Goal: Task Accomplishment & Management: Manage account settings

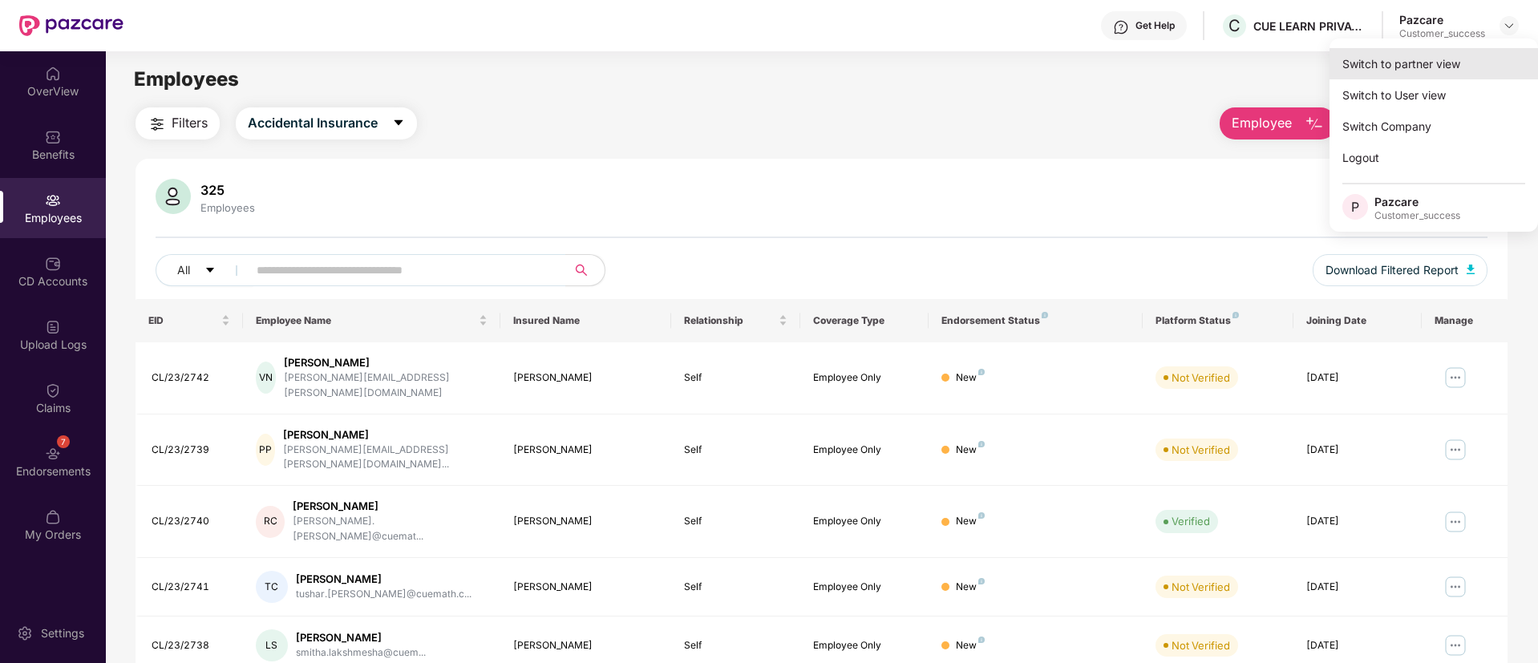
click at [1454, 63] on div "Switch to partner view" at bounding box center [1434, 63] width 209 height 31
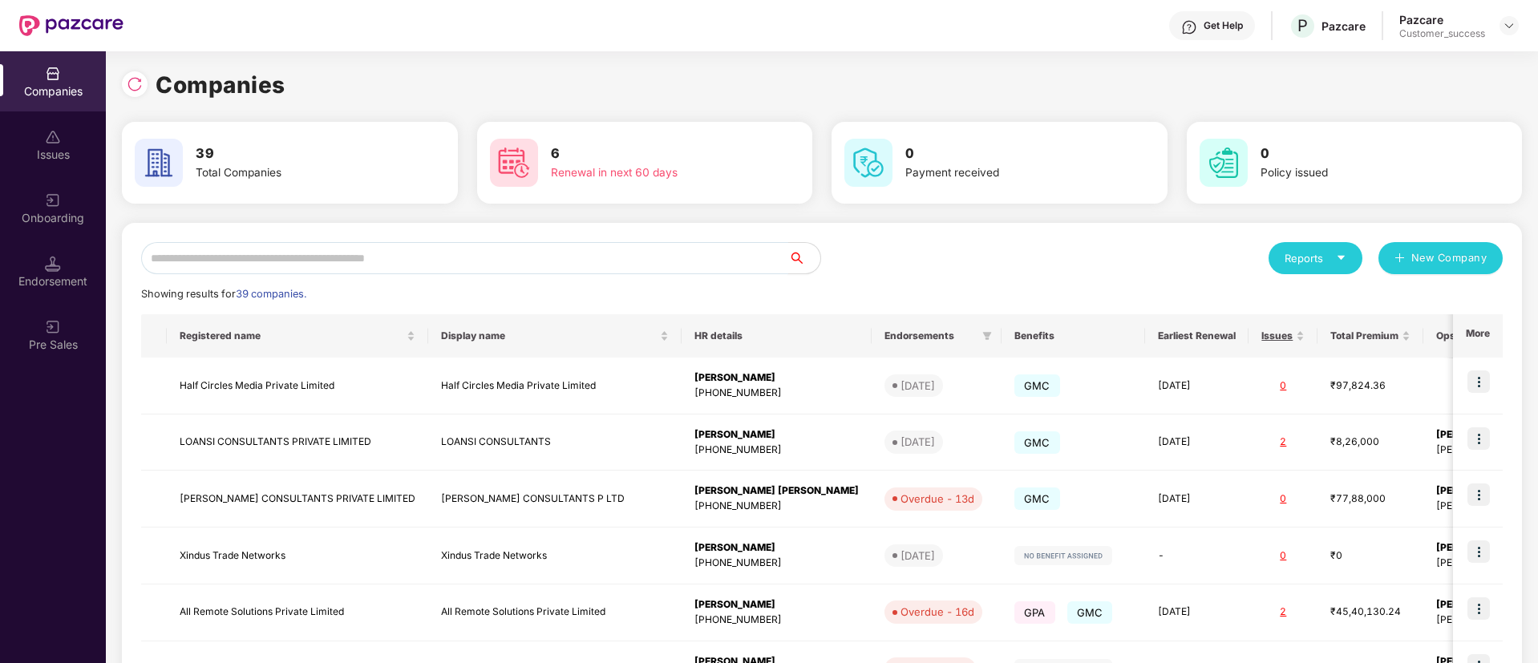
click at [376, 257] on input "text" at bounding box center [464, 258] width 647 height 32
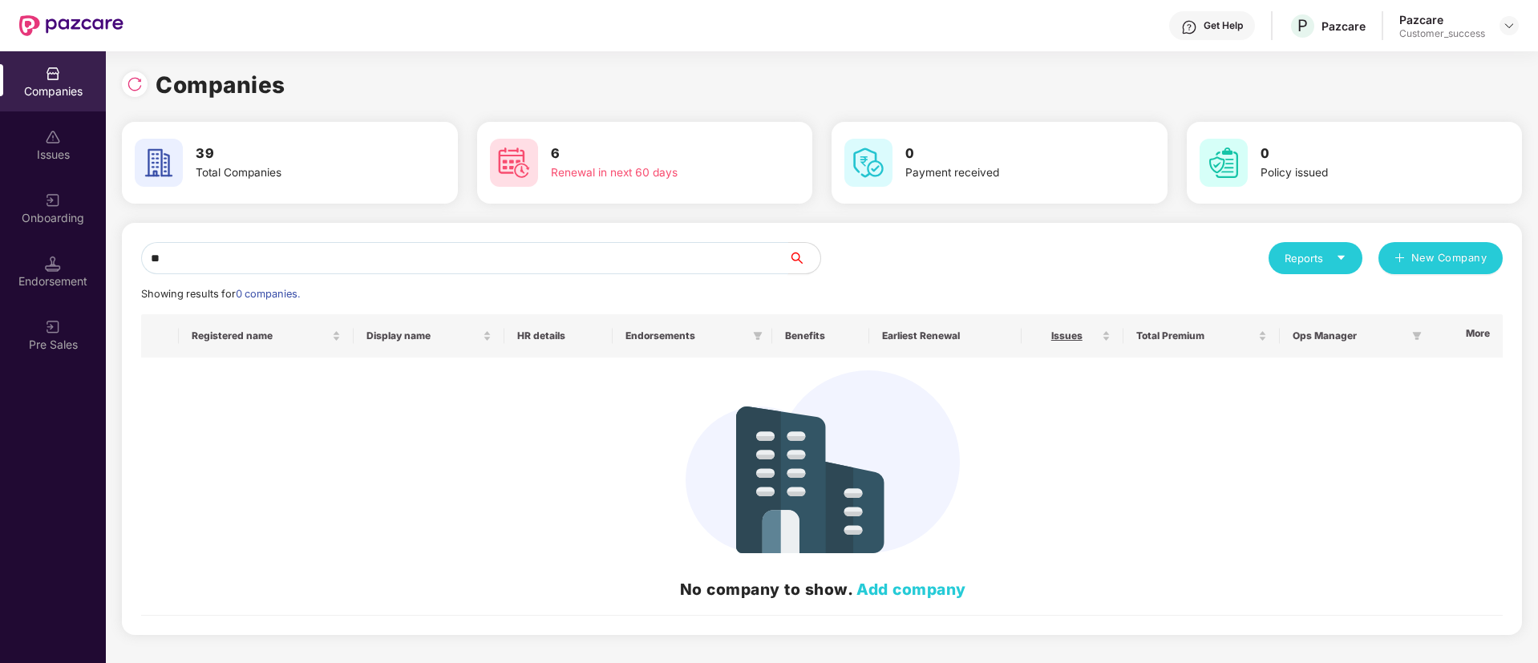
type input "*"
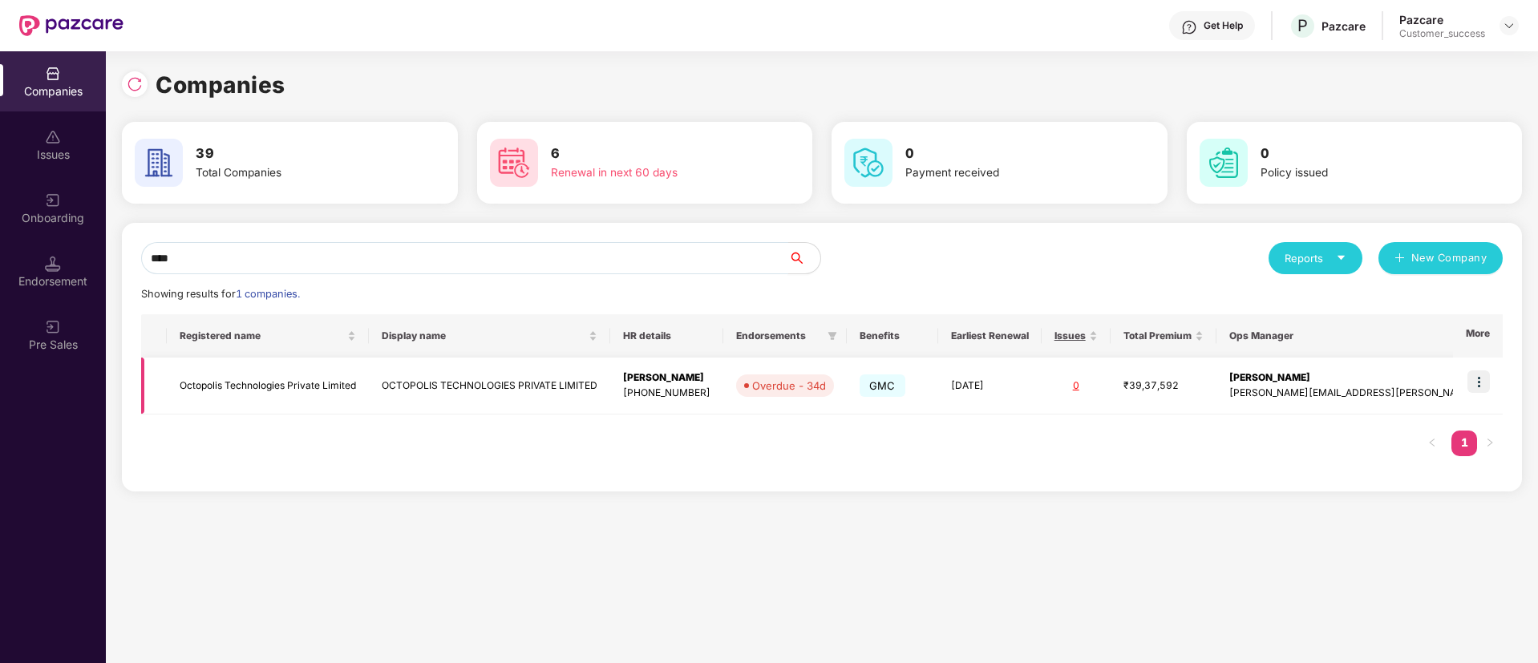
type input "****"
click at [1481, 371] on img at bounding box center [1479, 382] width 22 height 22
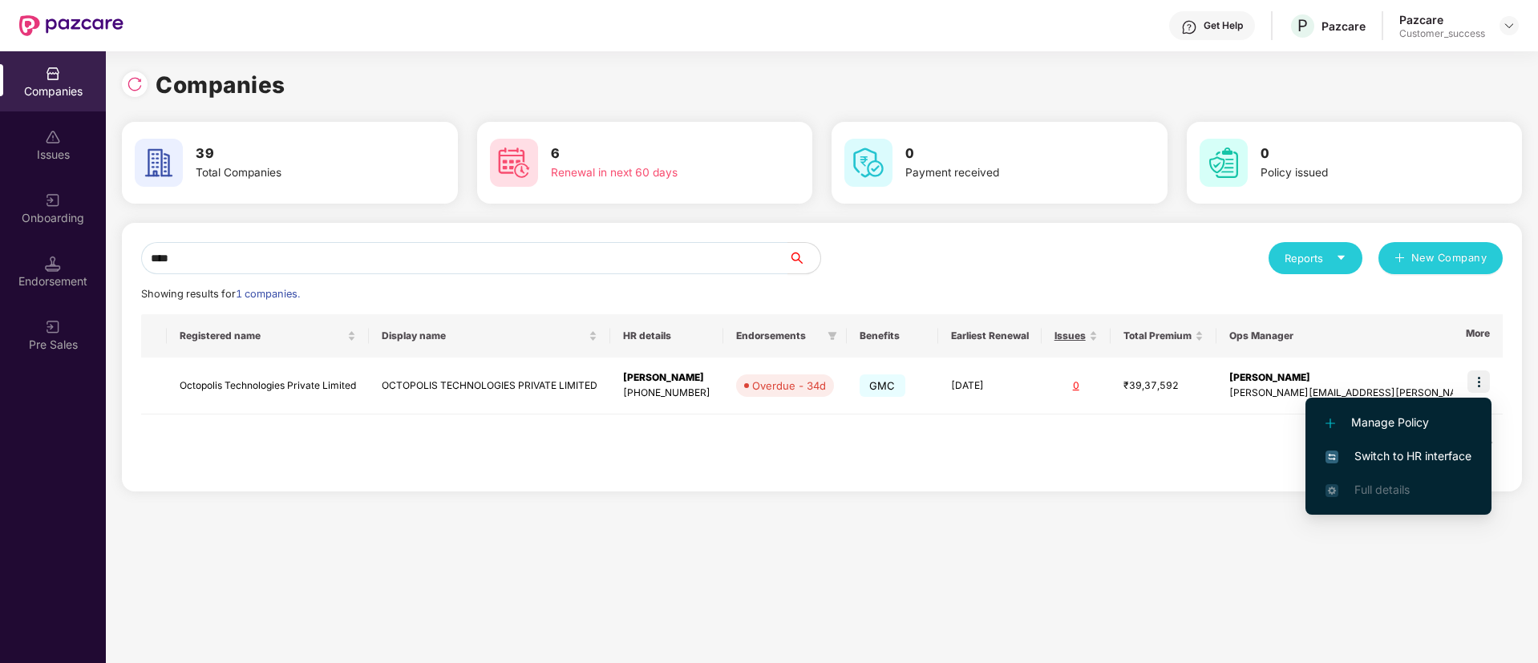
click at [1393, 460] on span "Switch to HR interface" at bounding box center [1399, 457] width 146 height 18
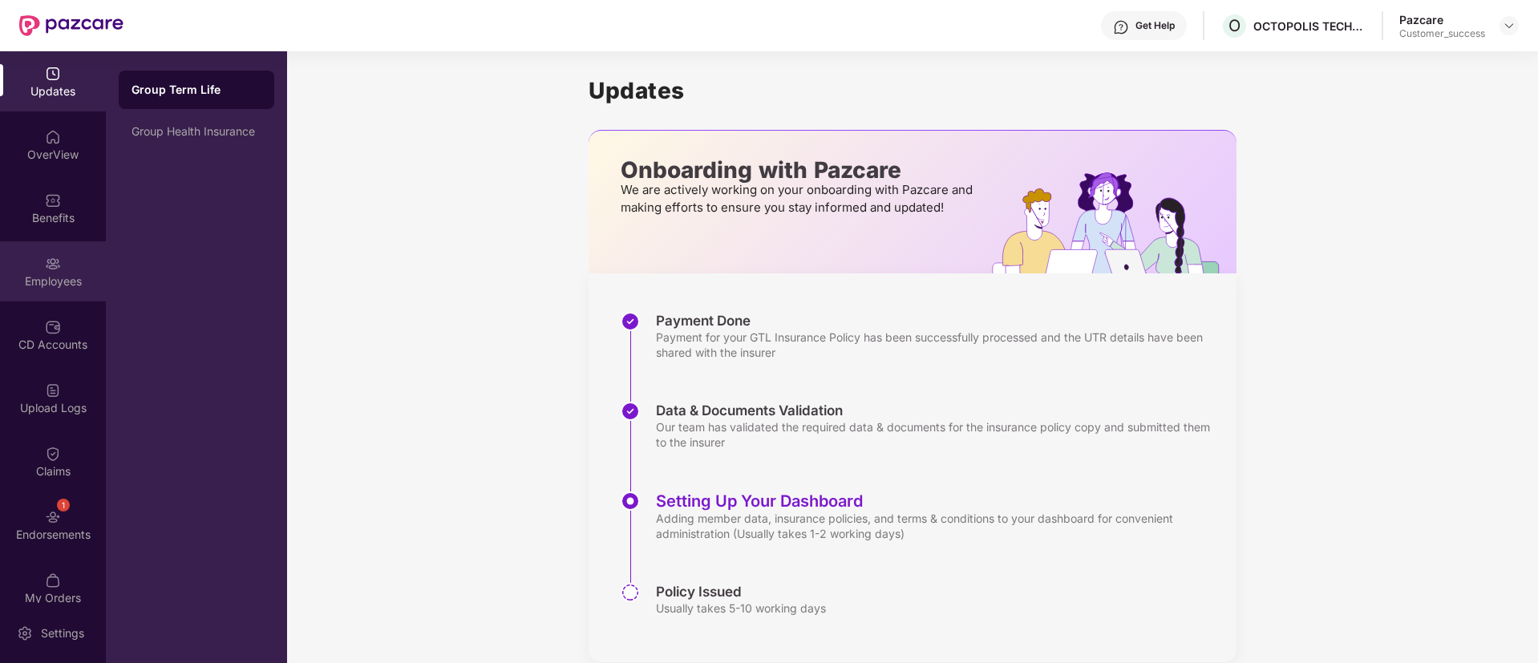
click at [60, 272] on div "Employees" at bounding box center [53, 271] width 106 height 60
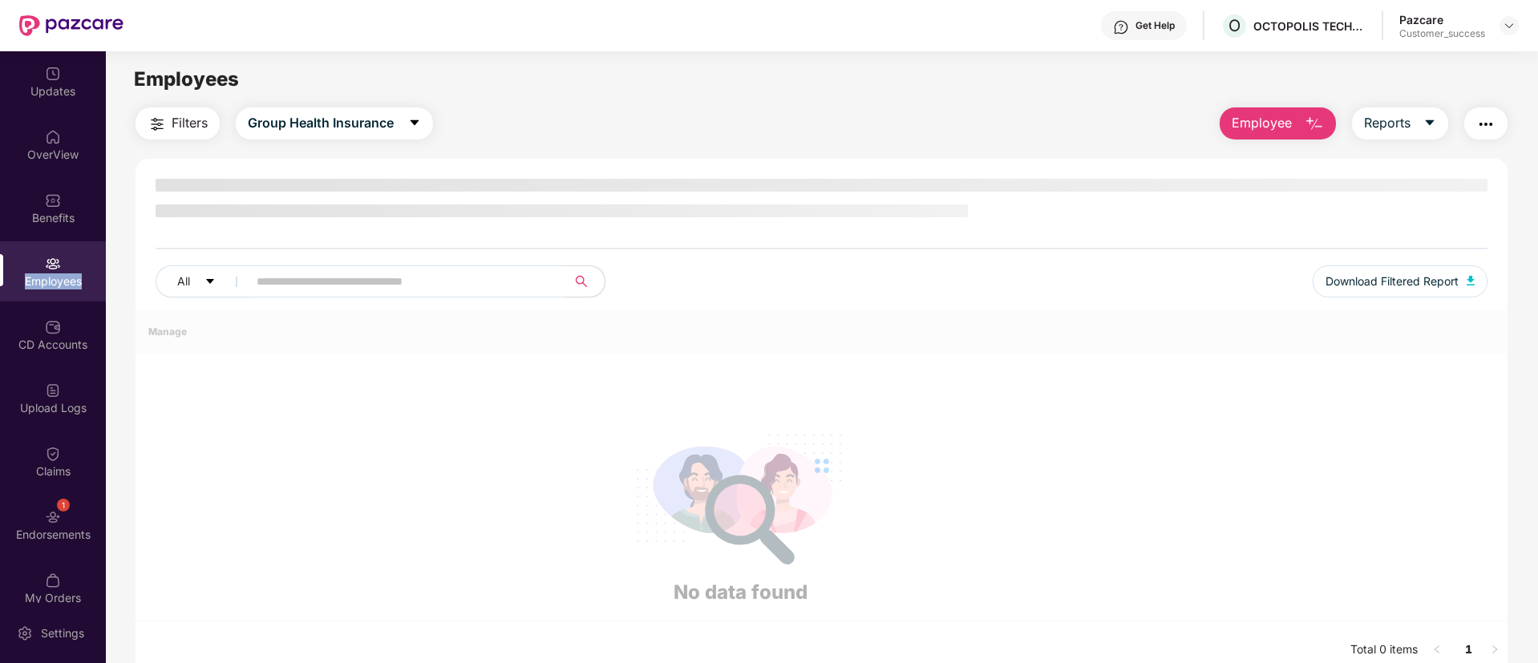
click at [60, 272] on div "Employees" at bounding box center [53, 271] width 106 height 60
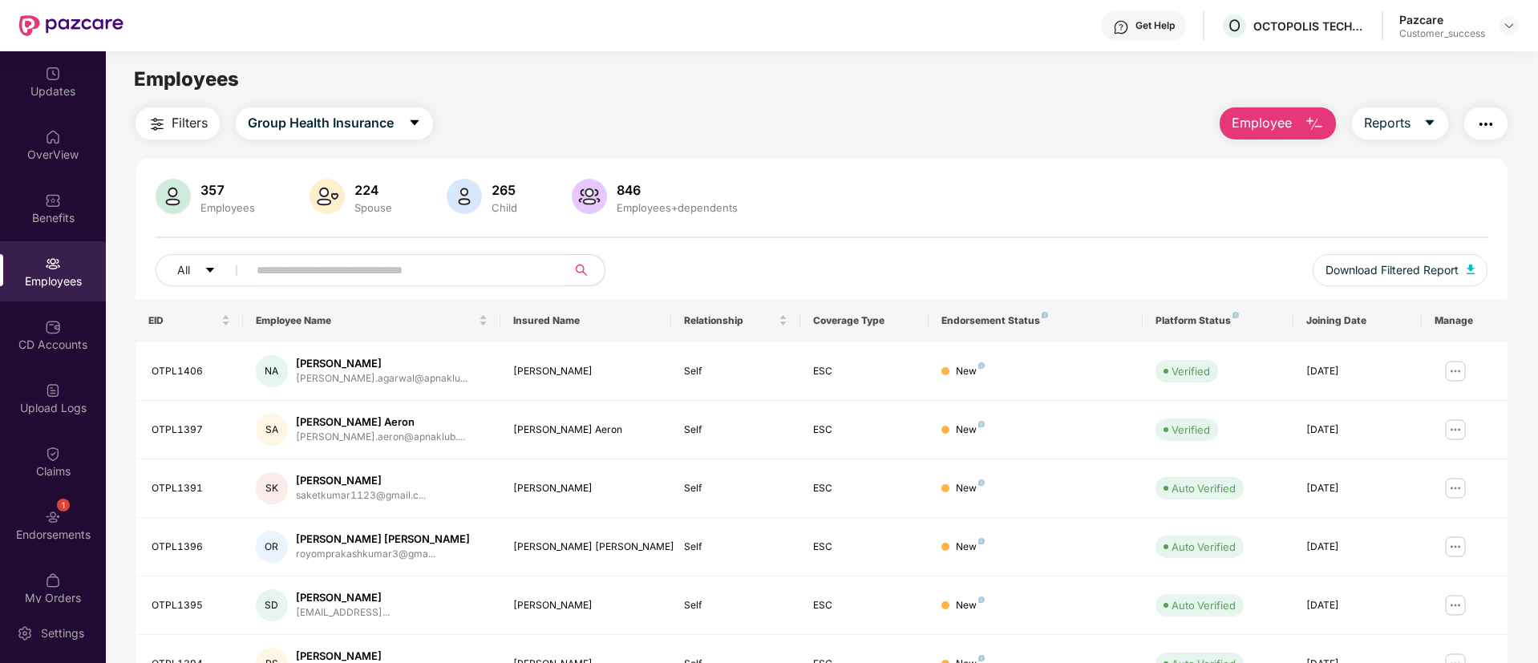
click at [476, 261] on input "text" at bounding box center [401, 270] width 288 height 24
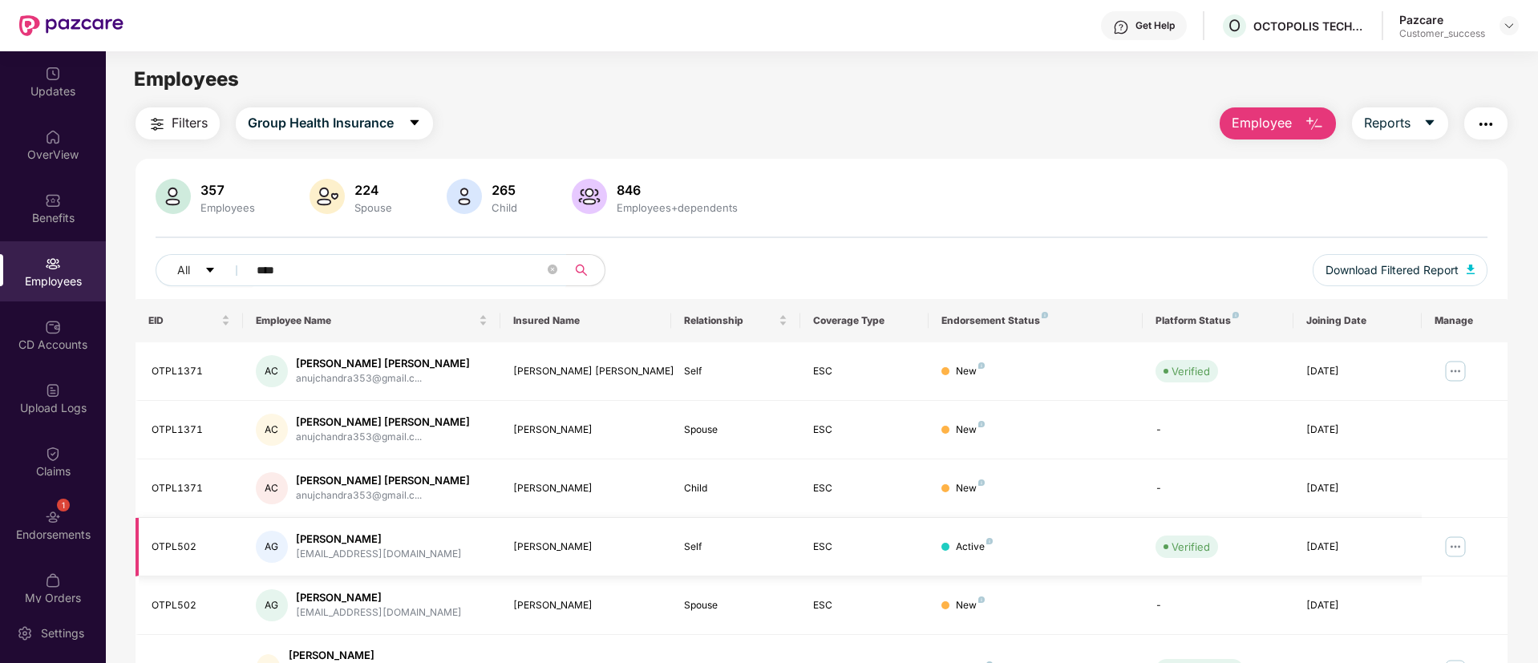
type input "****"
click at [1448, 549] on img at bounding box center [1456, 547] width 26 height 26
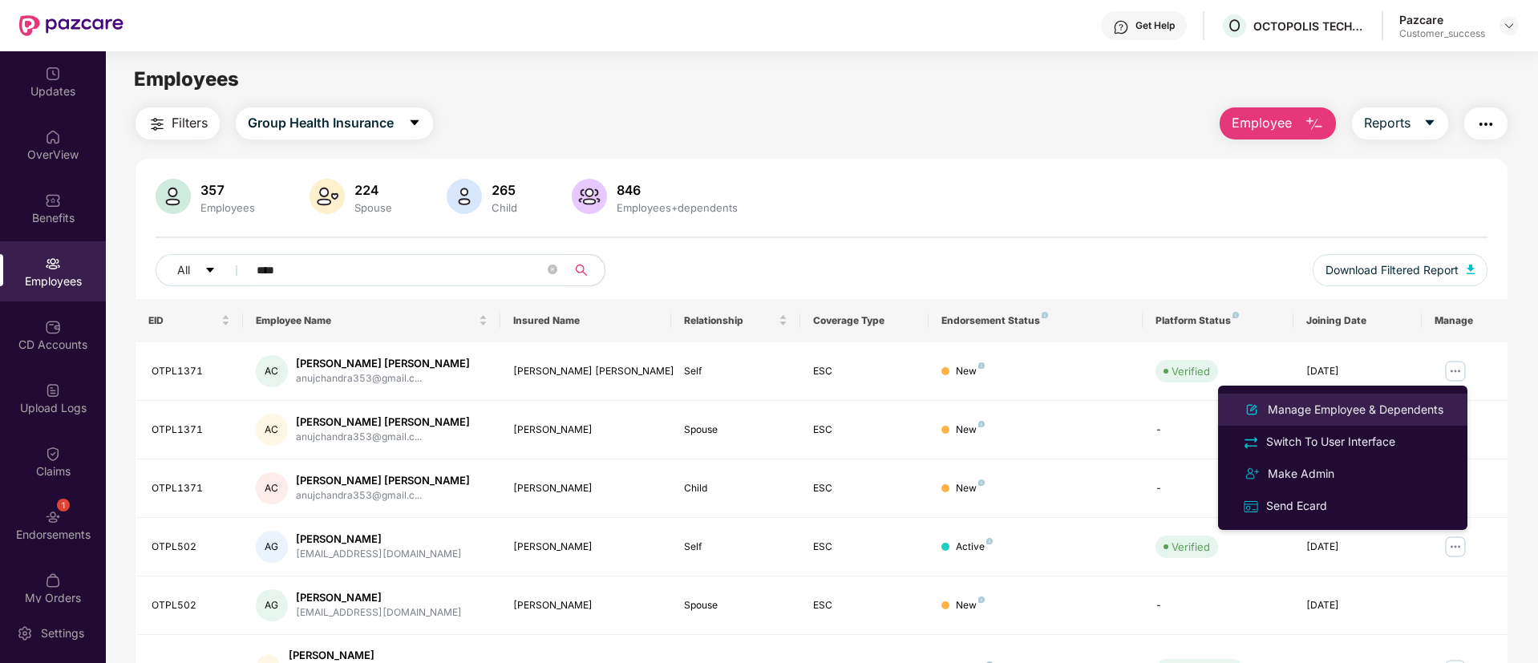
click at [1355, 414] on div "Manage Employee & Dependents" at bounding box center [1356, 410] width 182 height 18
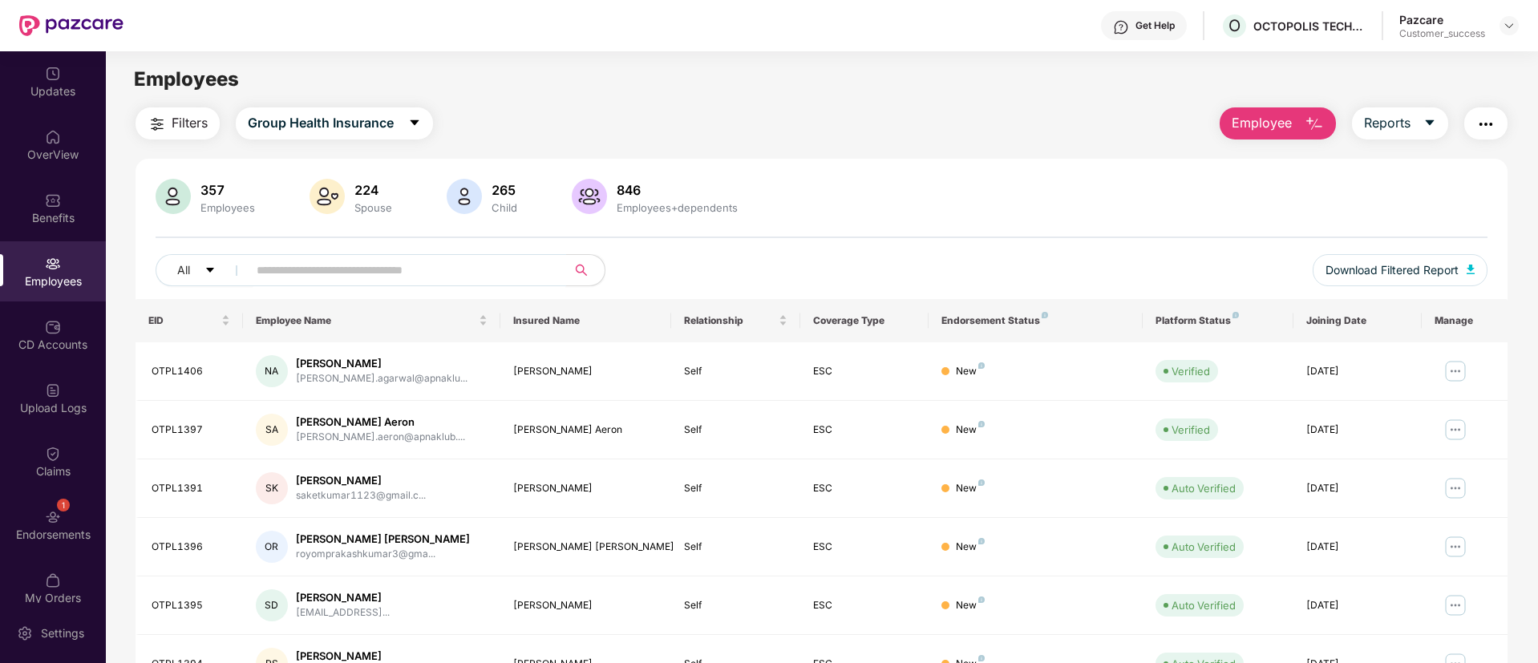
click at [456, 262] on input "text" at bounding box center [401, 270] width 288 height 24
click at [456, 262] on input "*" at bounding box center [401, 270] width 288 height 24
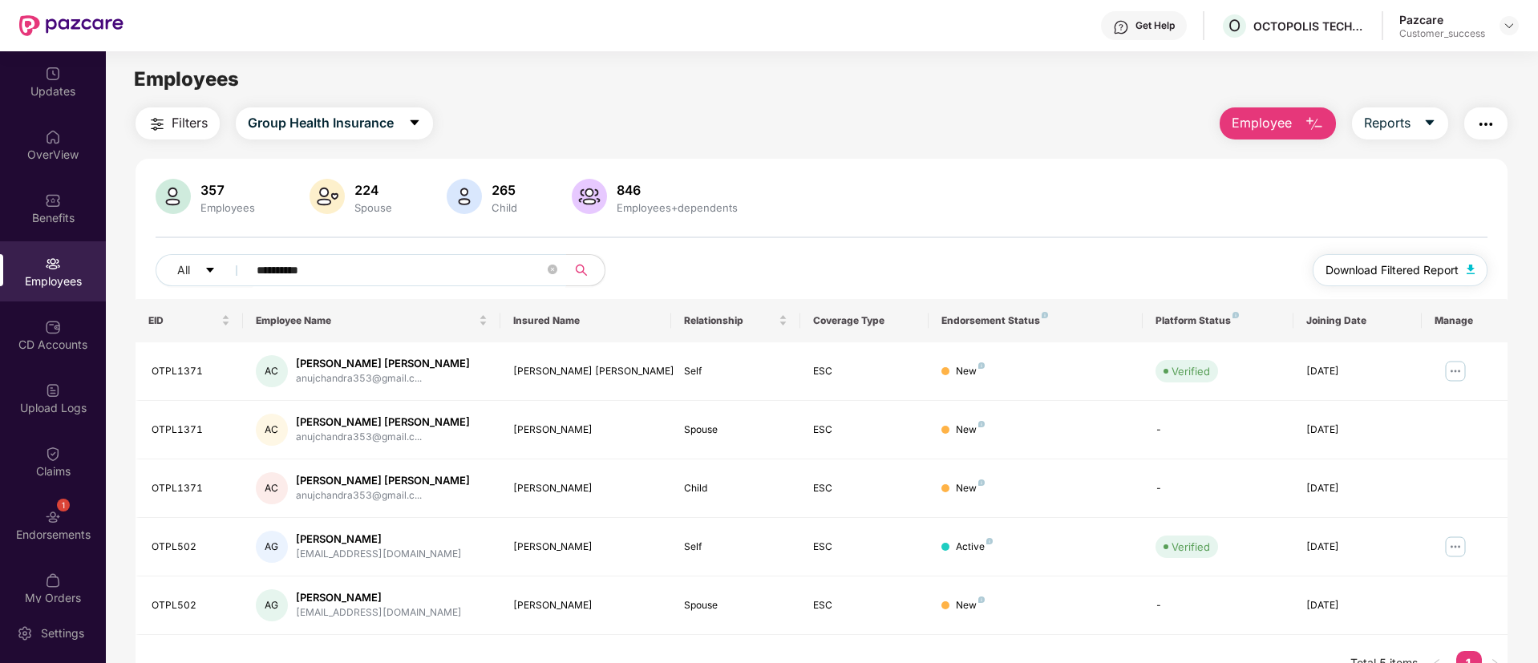
type input "**********"
click at [1378, 266] on span "Download Filtered Report" at bounding box center [1392, 270] width 133 height 18
click at [1455, 542] on img at bounding box center [1456, 547] width 26 height 26
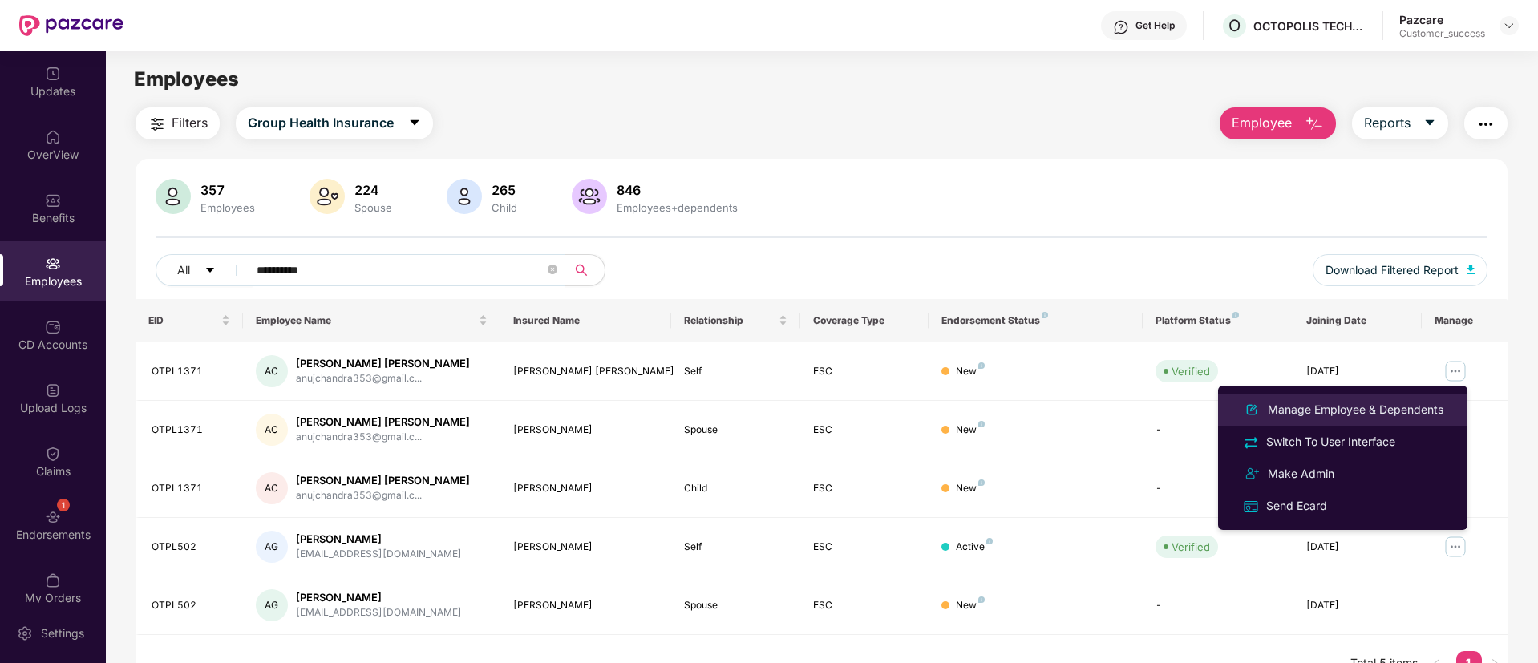
click at [1310, 414] on div "Manage Employee & Dependents" at bounding box center [1356, 410] width 182 height 18
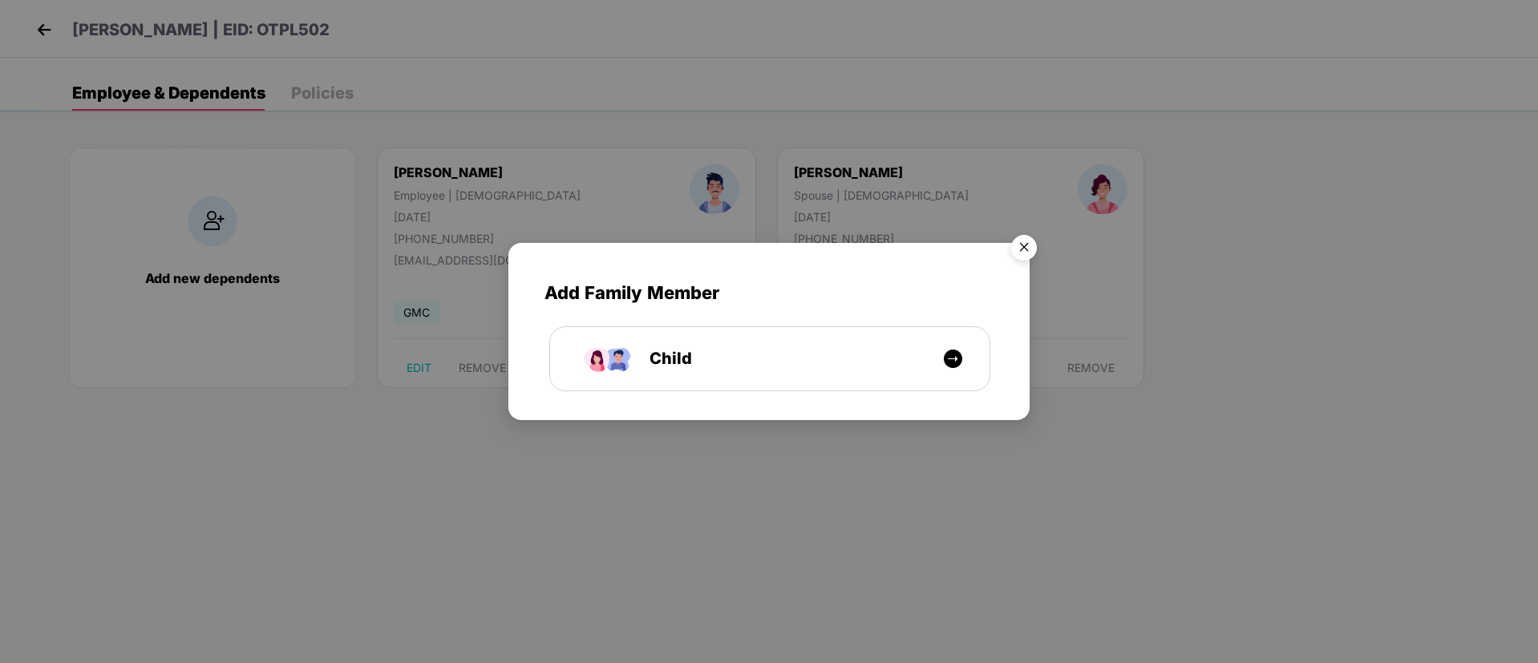
click at [1028, 256] on img "Close" at bounding box center [1024, 250] width 45 height 45
